Goal: Navigation & Orientation: Understand site structure

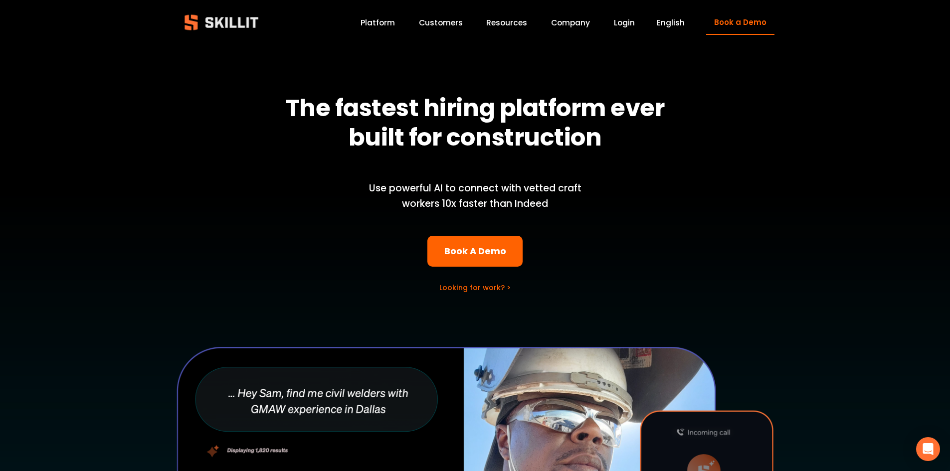
click at [437, 21] on link "Customers" at bounding box center [441, 22] width 44 height 13
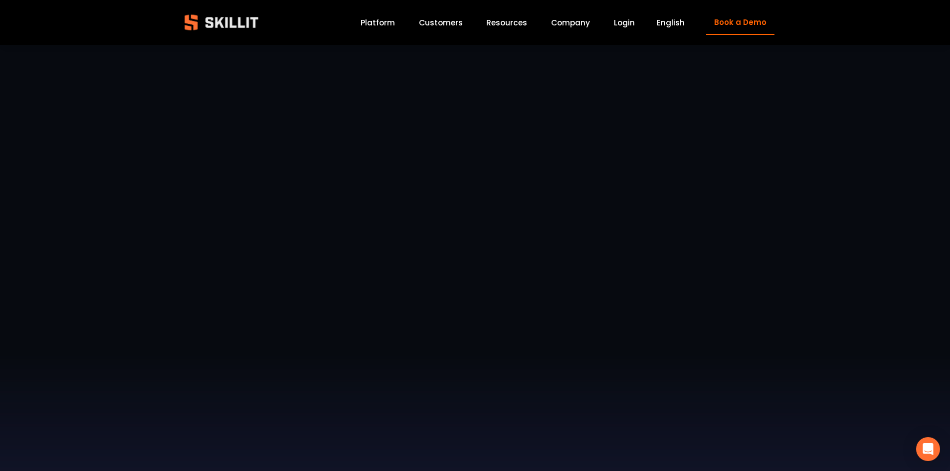
click at [378, 20] on link "Platform" at bounding box center [378, 22] width 34 height 13
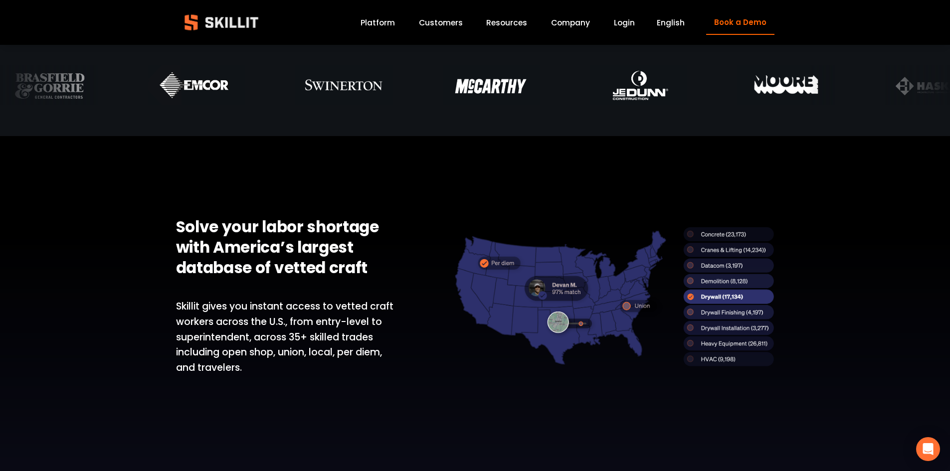
scroll to position [299, 0]
